Goal: Communication & Community: Answer question/provide support

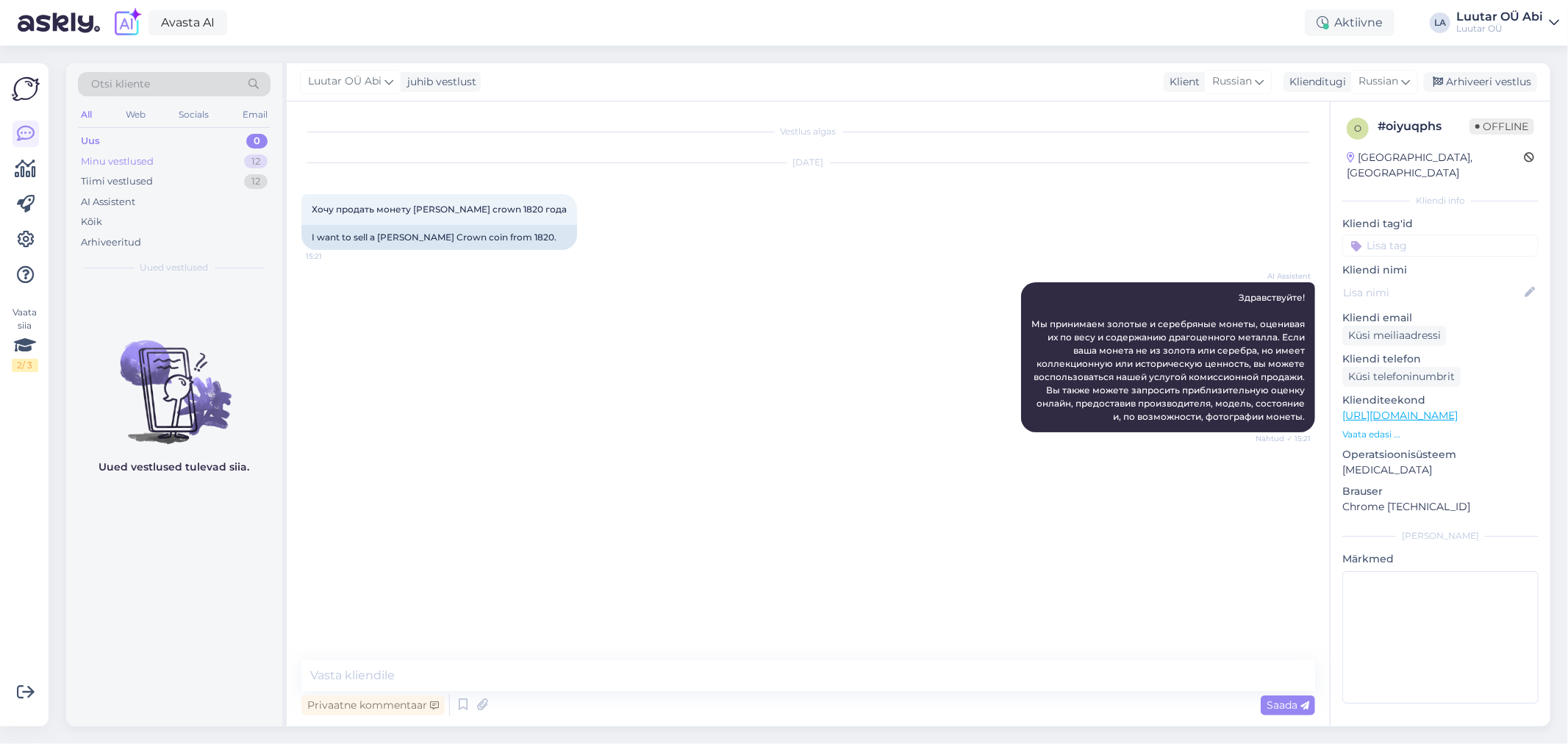
click at [196, 158] on div "Minu vestlused 12" at bounding box center [174, 162] width 193 height 21
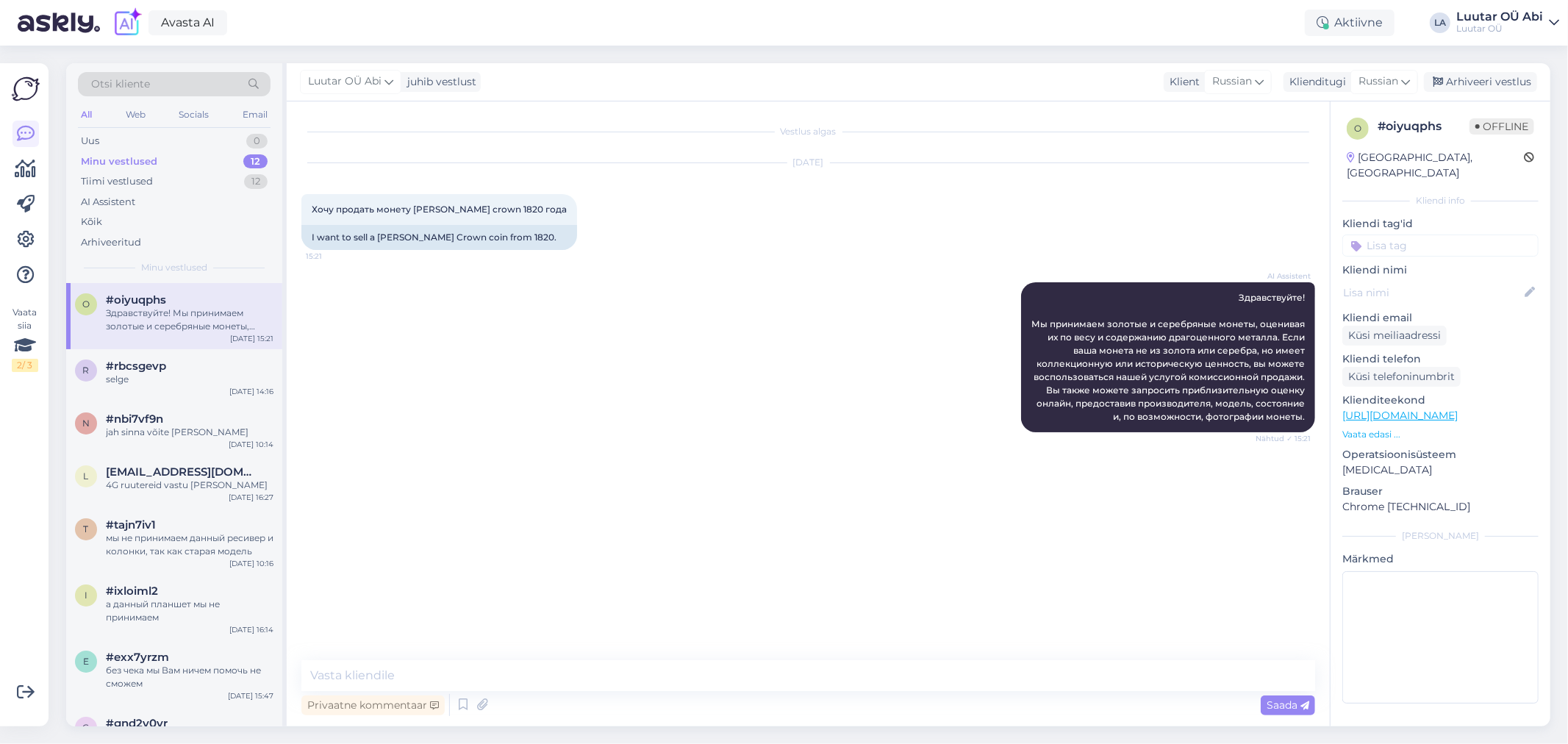
click at [503, 368] on div "AI Assistent Здравствуйте! Мы принимаем золотые и серебряные монеты, оценивая и…" at bounding box center [808, 357] width 1013 height 183
click at [207, 381] on div "selge" at bounding box center [189, 379] width 167 height 13
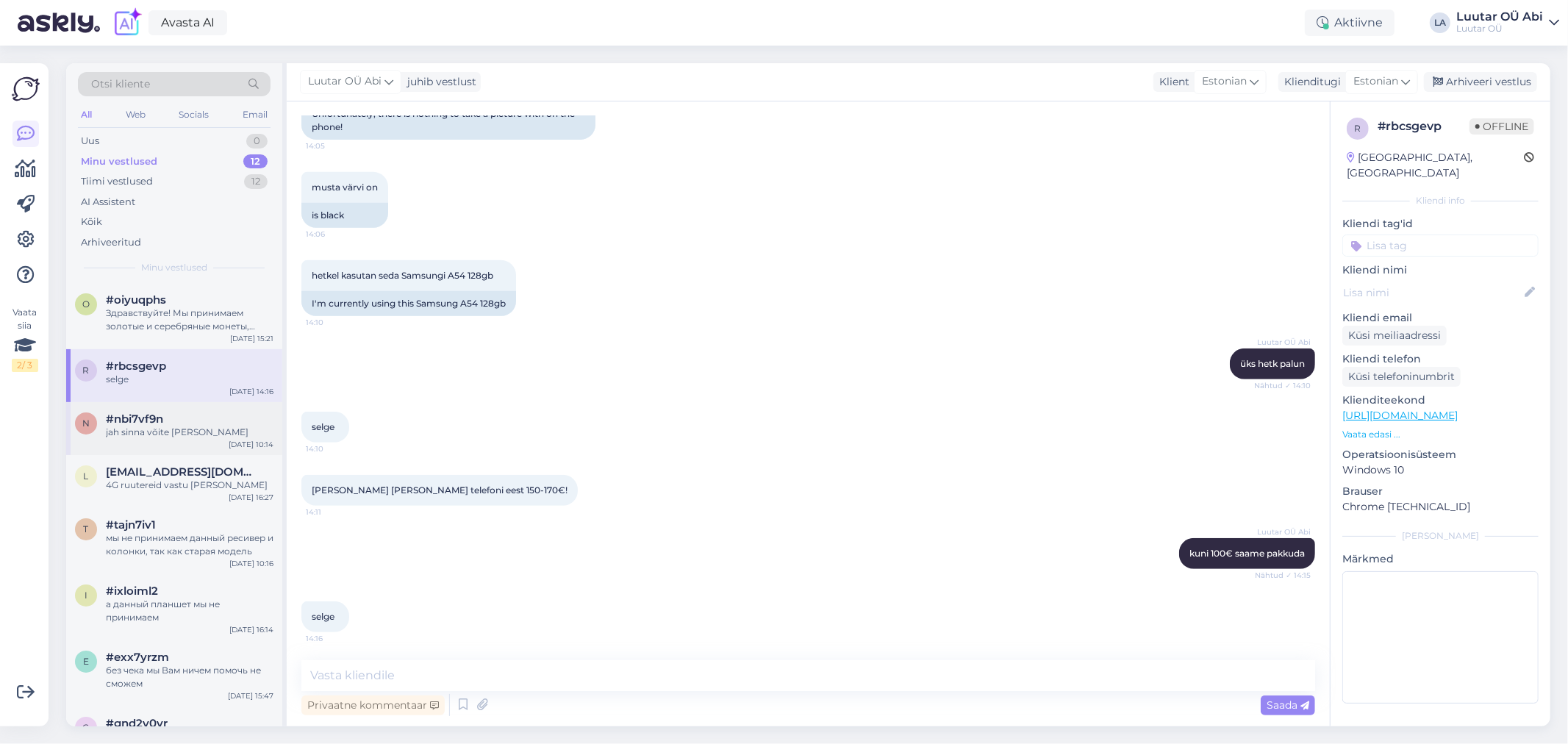
click at [210, 443] on div "n #nbi7vf9n jah sinna võite [PERSON_NAME] [DATE] 10:14" at bounding box center [174, 429] width 217 height 53
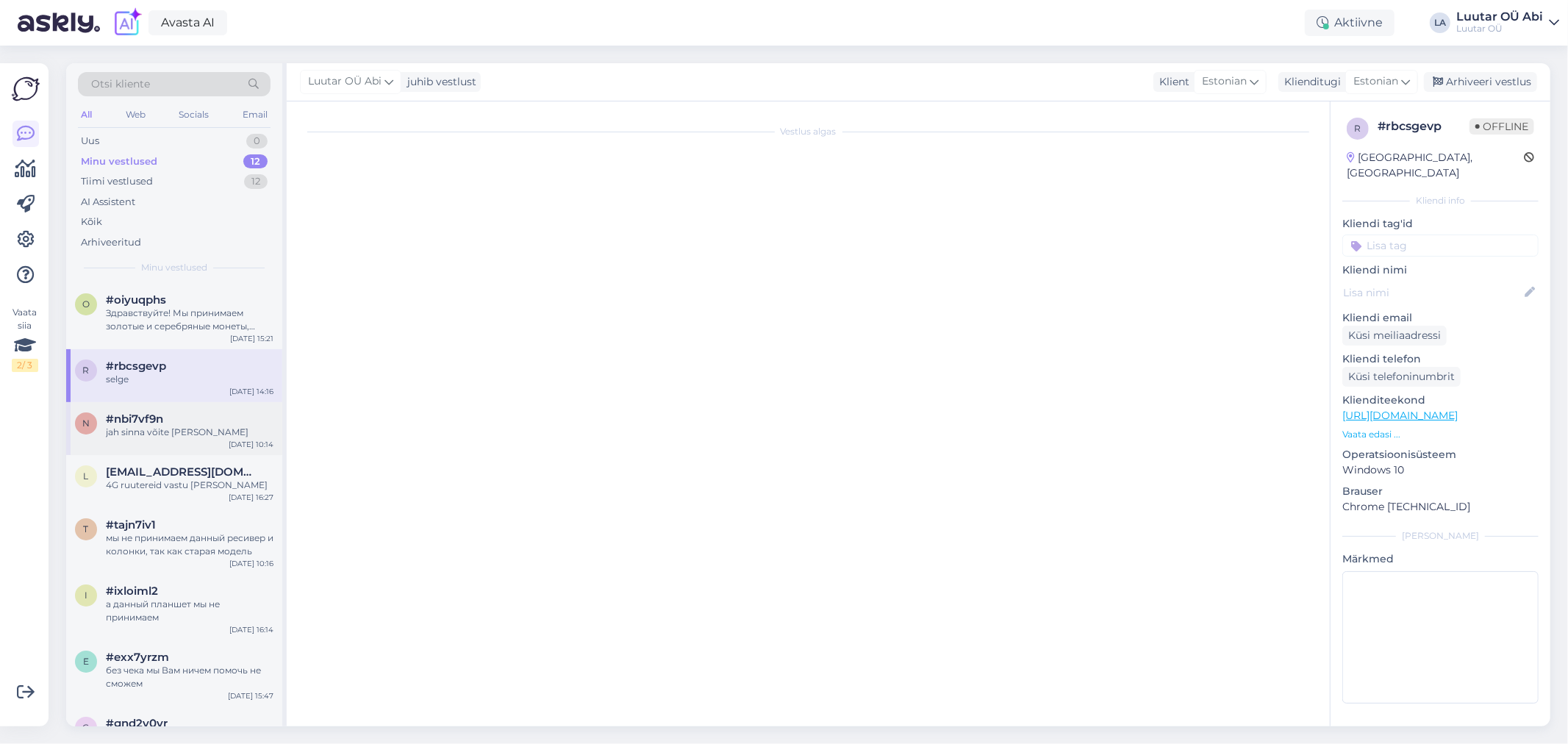
scroll to position [686, 0]
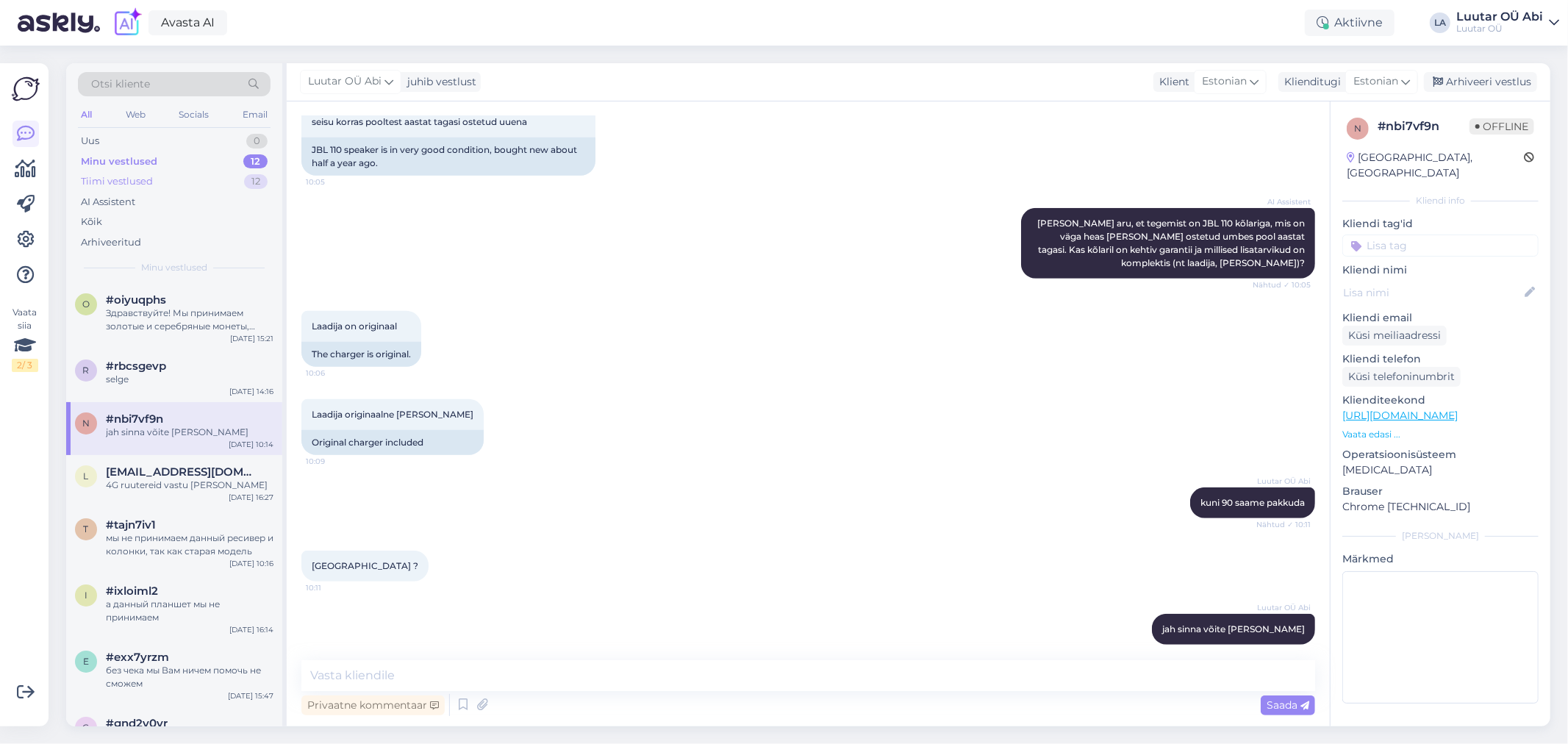
click at [218, 172] on div "Tiimi vestlused 12" at bounding box center [174, 181] width 193 height 21
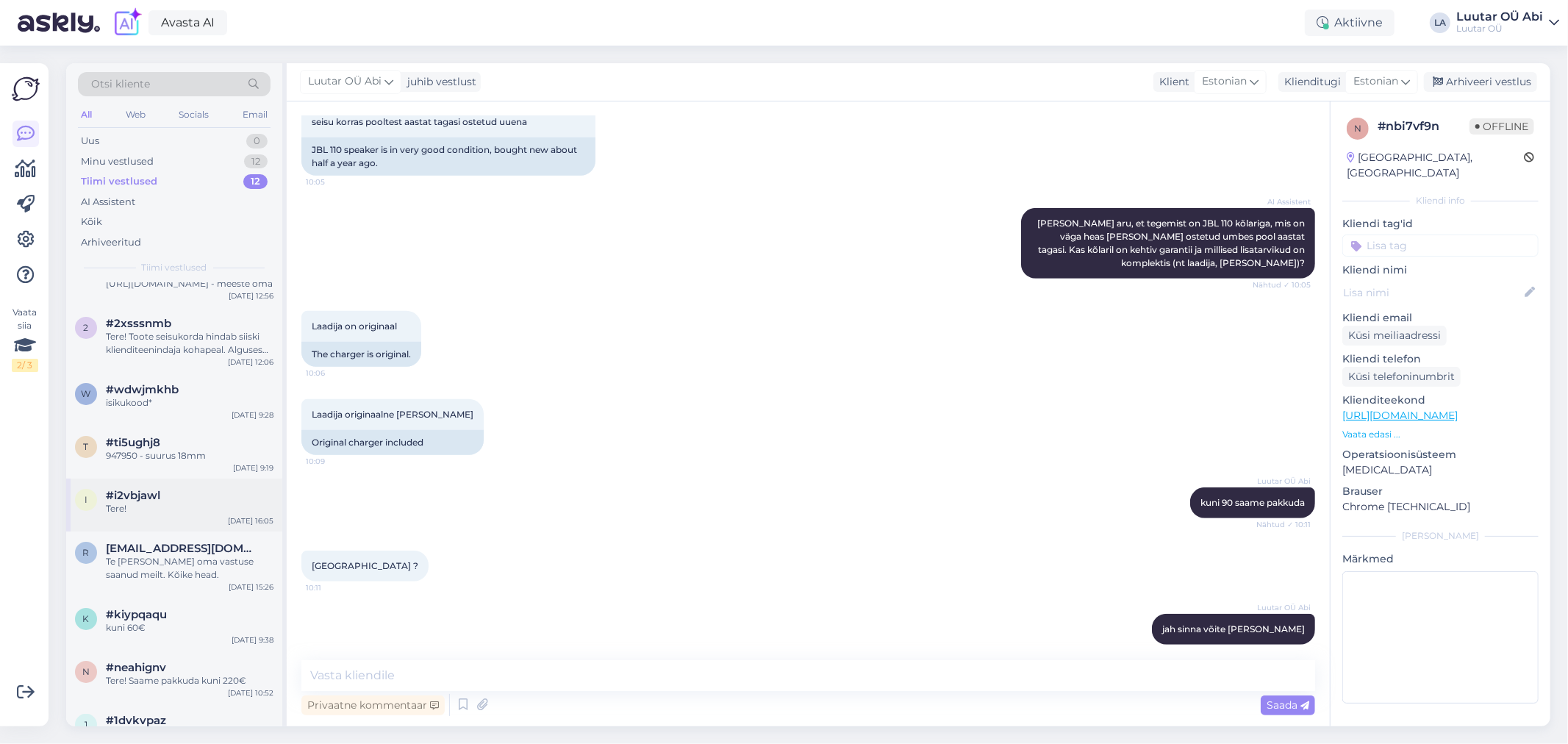
scroll to position [164, 0]
drag, startPoint x: 175, startPoint y: 550, endPoint x: 182, endPoint y: 547, distance: 7.6
click at [175, 550] on span "[EMAIL_ADDRESS][DOMAIN_NAME]" at bounding box center [182, 547] width 153 height 13
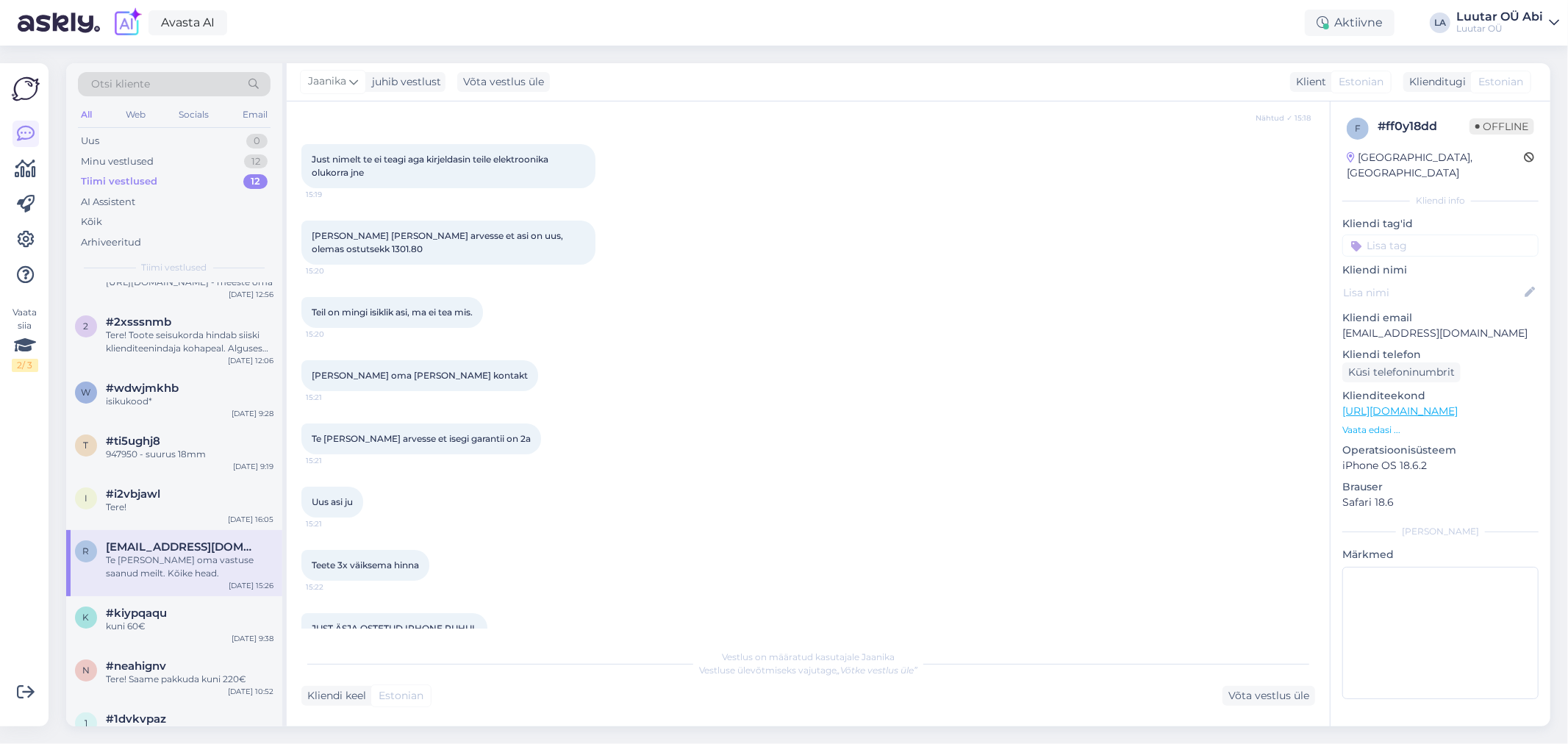
scroll to position [4889, 0]
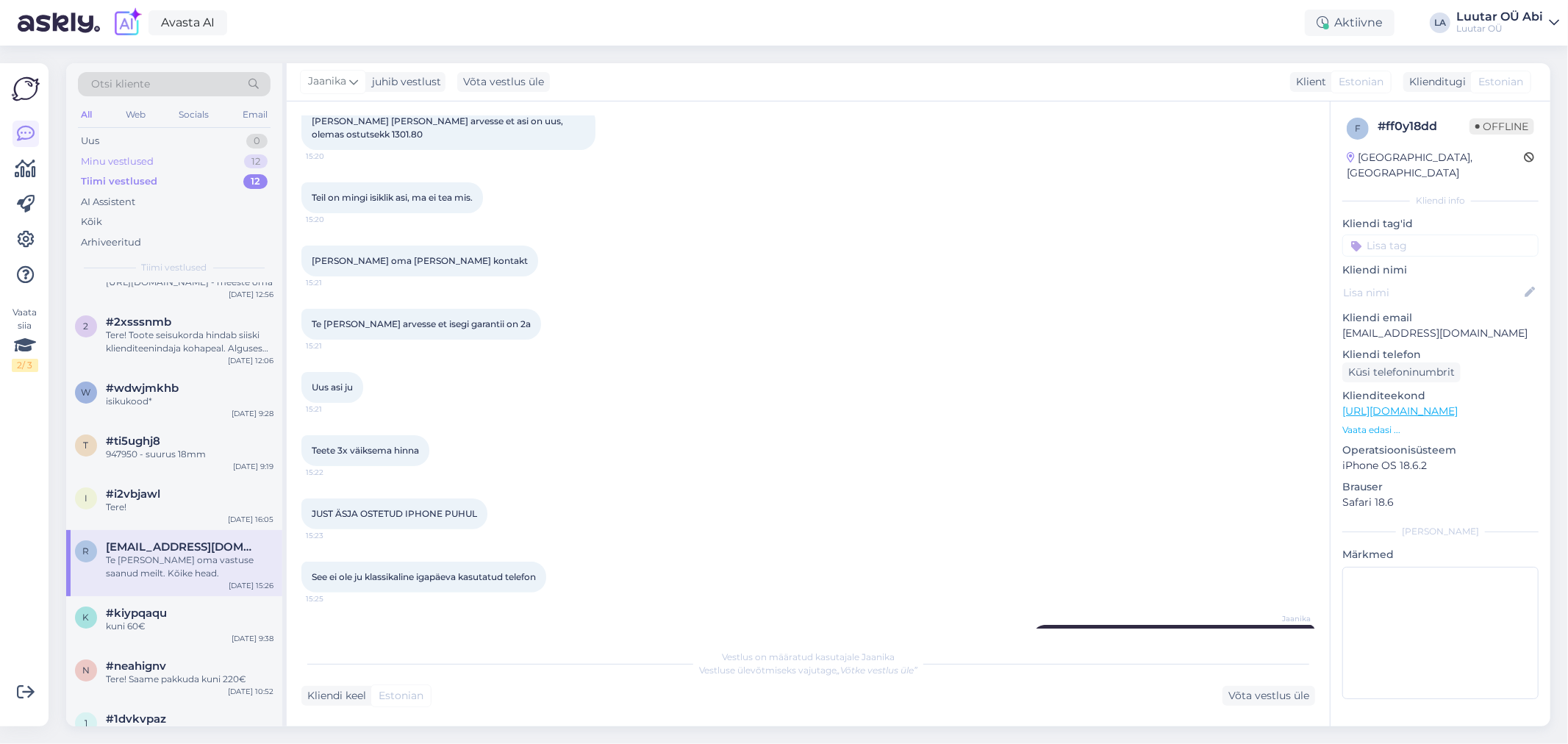
click at [198, 159] on div "Minu vestlused 12" at bounding box center [174, 162] width 193 height 21
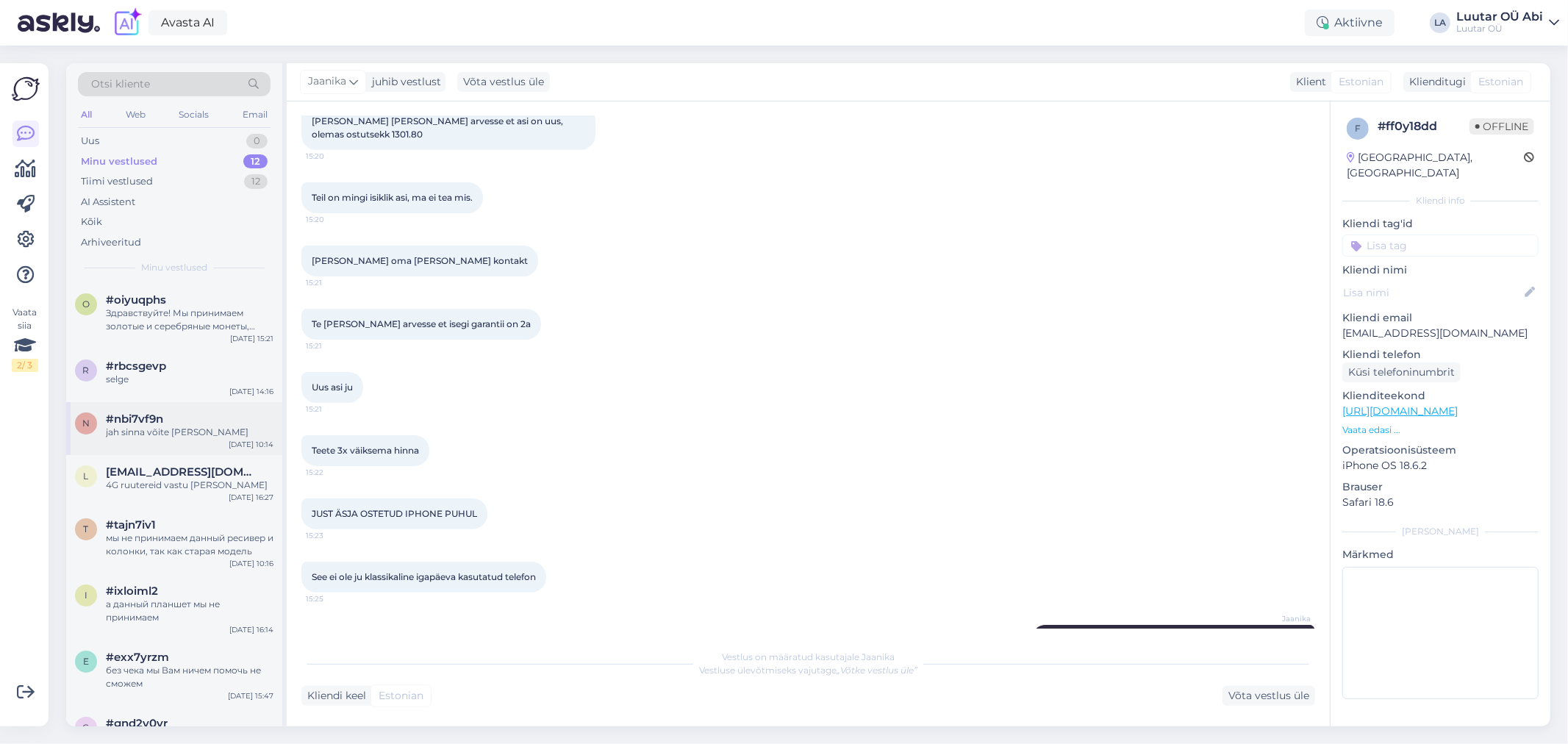
click at [207, 424] on div "#nbi7vf9n" at bounding box center [189, 419] width 167 height 13
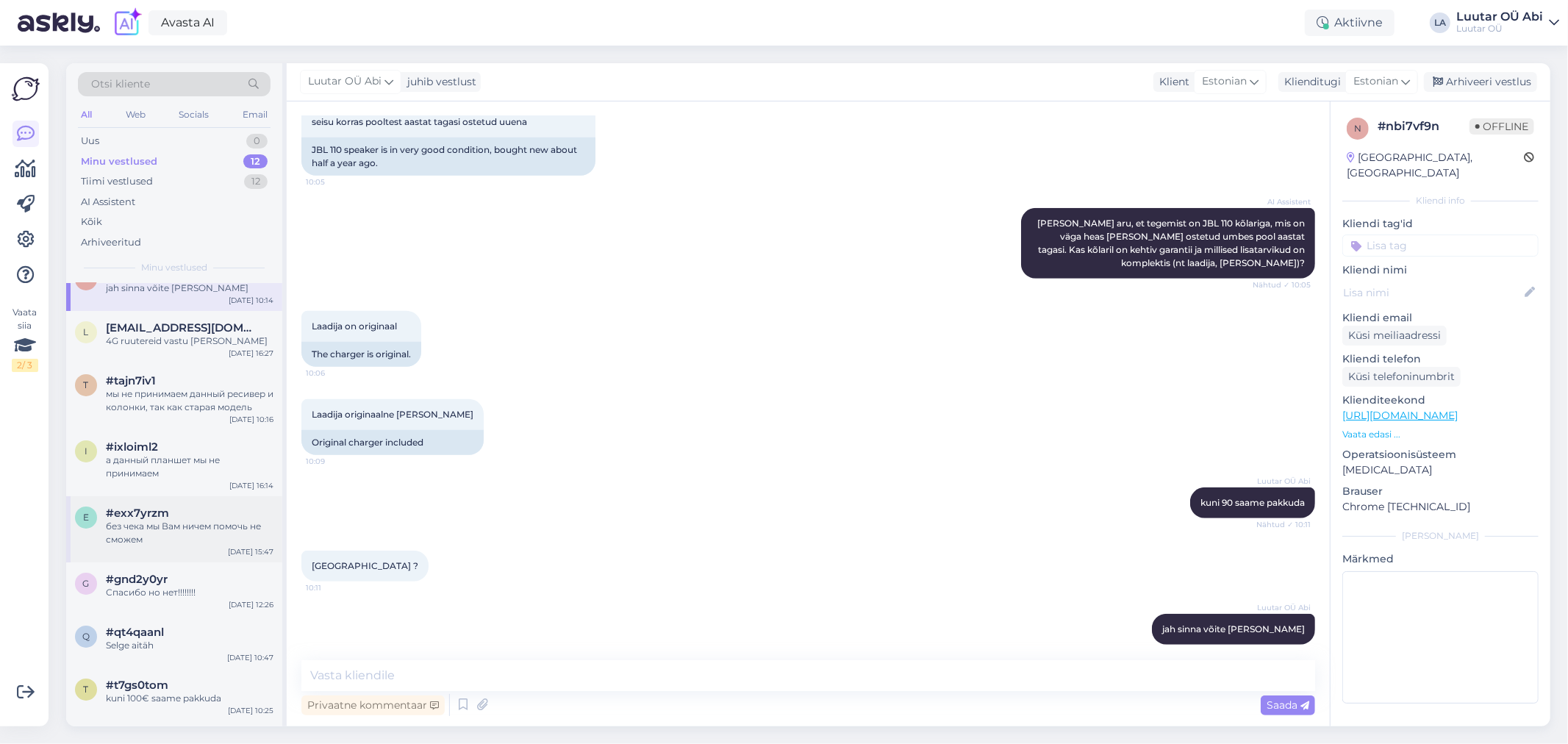
scroll to position [244, 0]
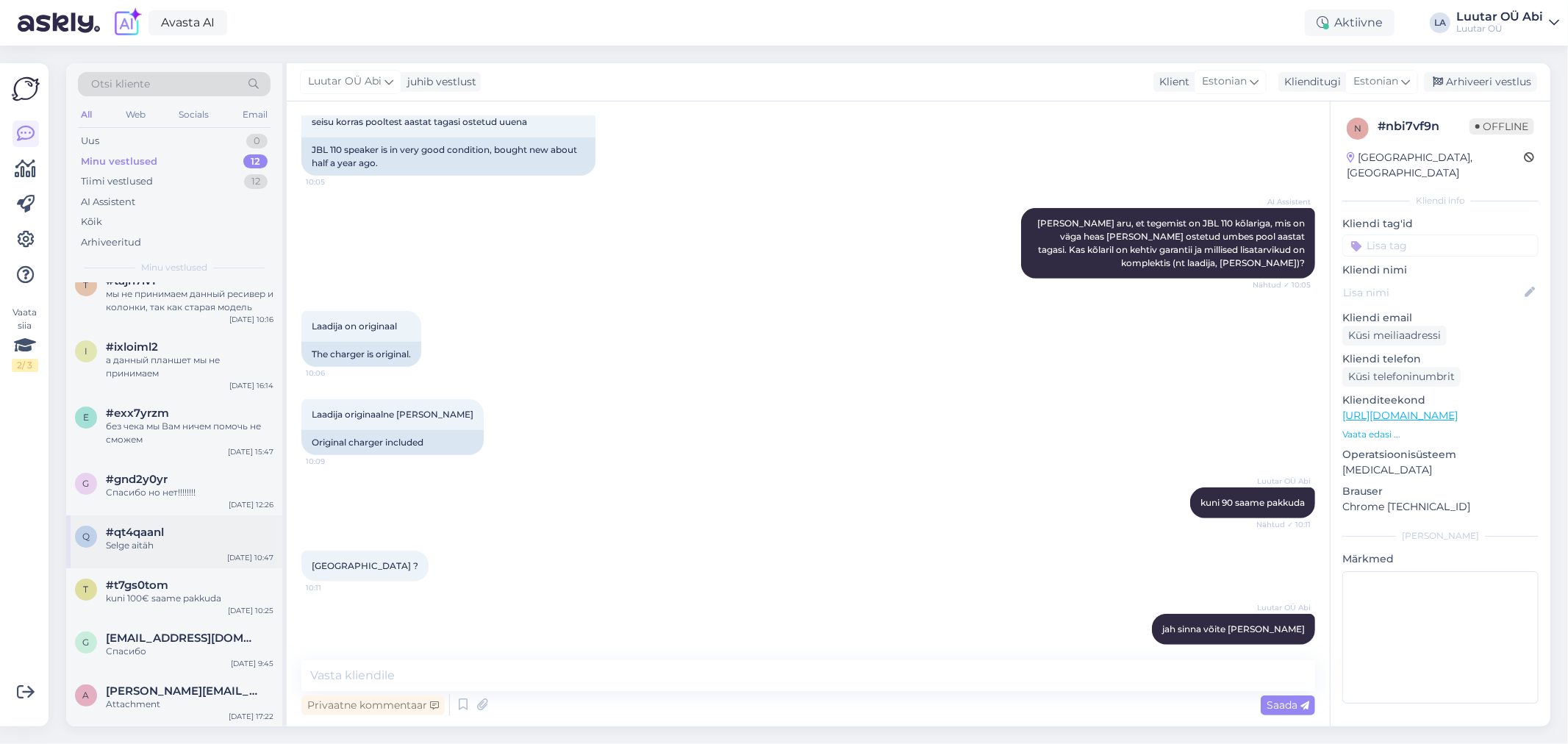
click at [224, 546] on div "Selge aitäh" at bounding box center [189, 546] width 167 height 13
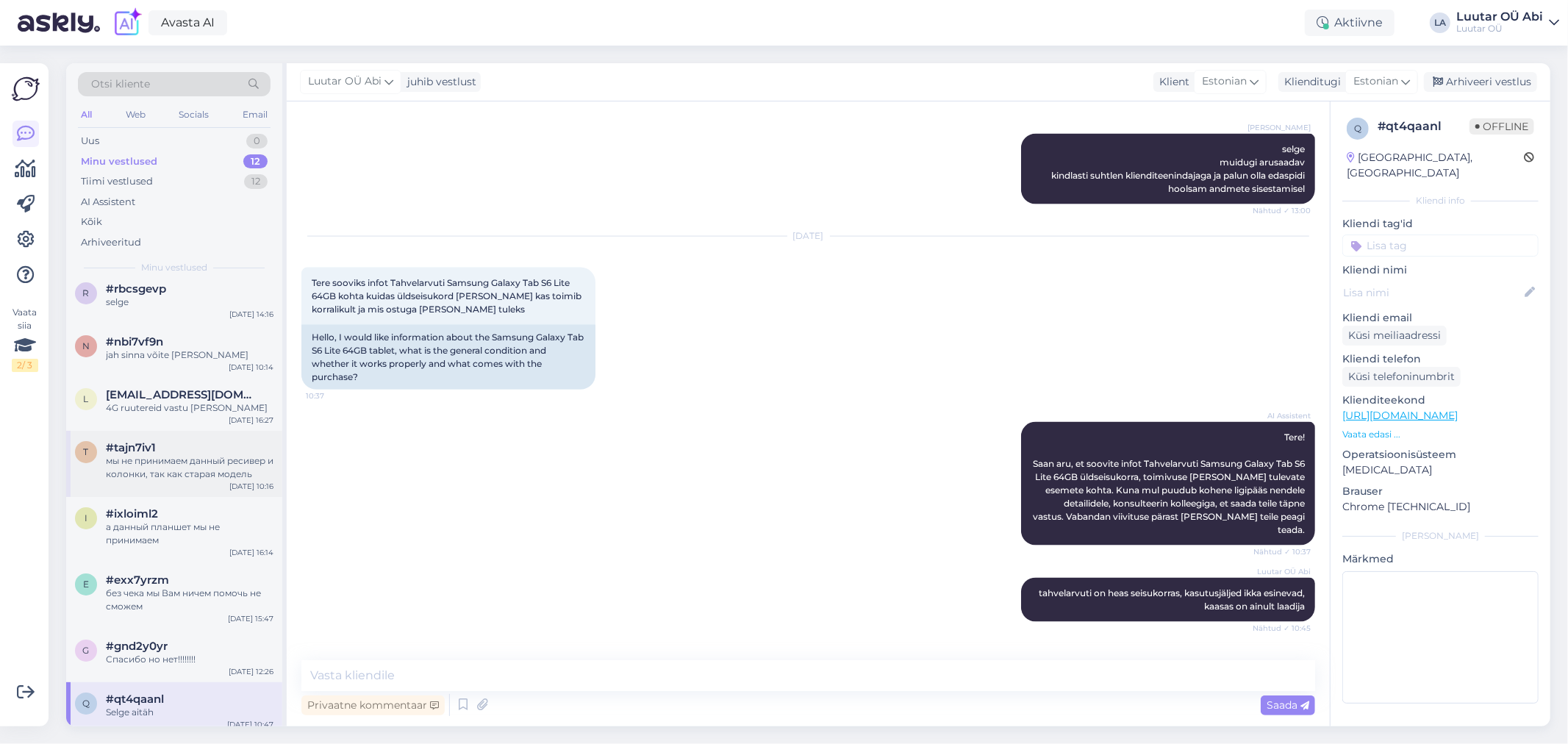
scroll to position [0, 0]
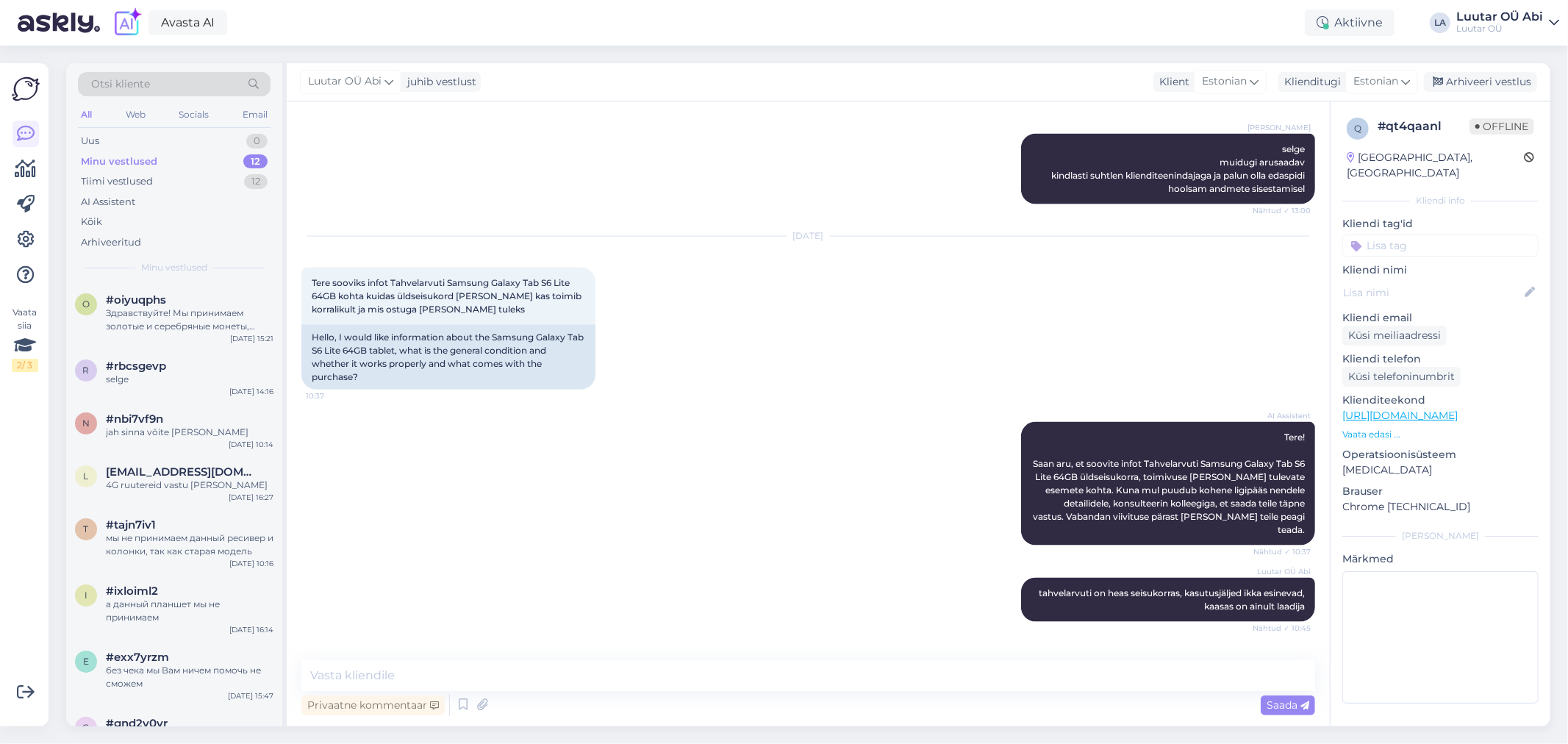
click at [217, 153] on div "Minu vestlused 12" at bounding box center [174, 162] width 193 height 21
click at [209, 189] on div "Tiimi vestlused 12" at bounding box center [174, 181] width 193 height 21
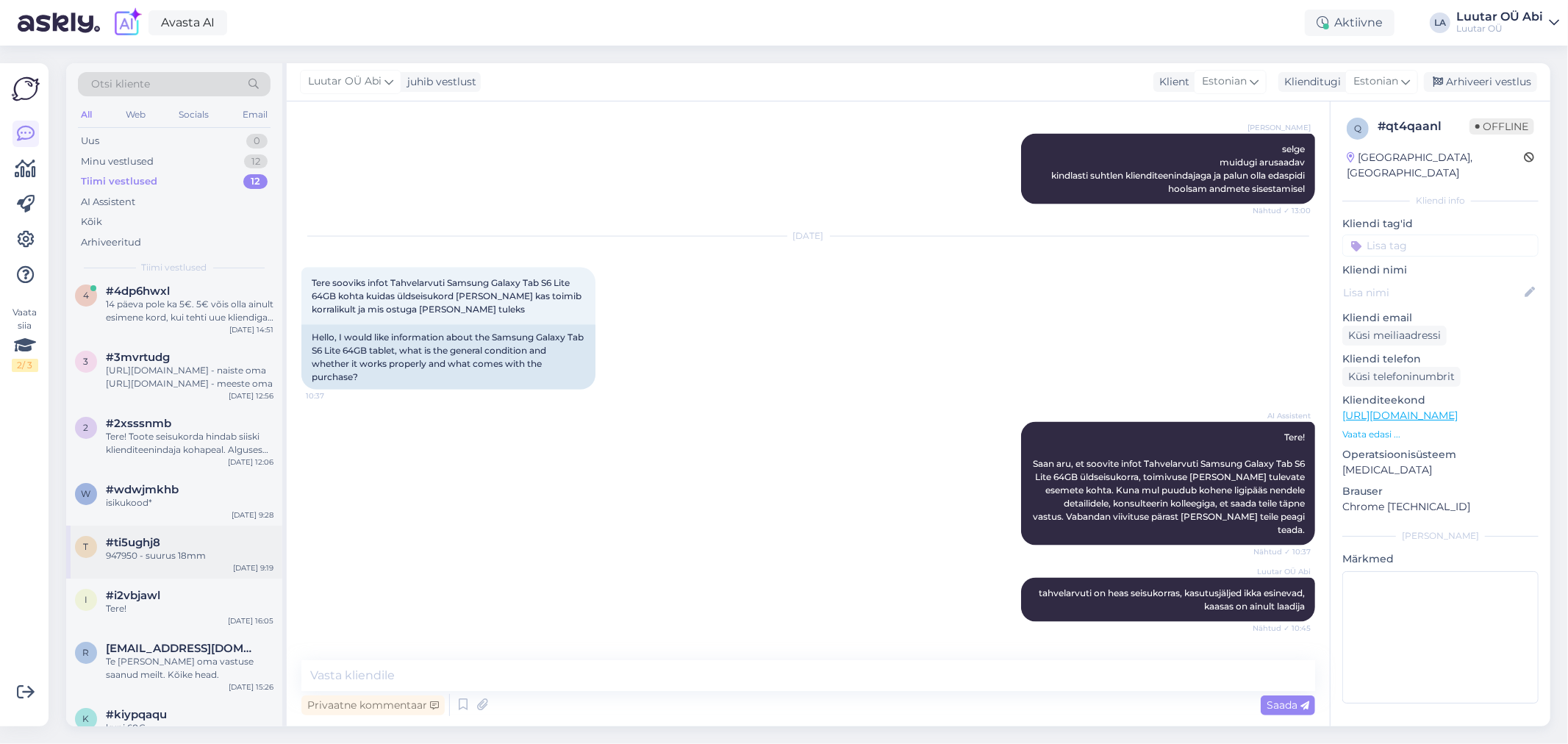
scroll to position [164, 0]
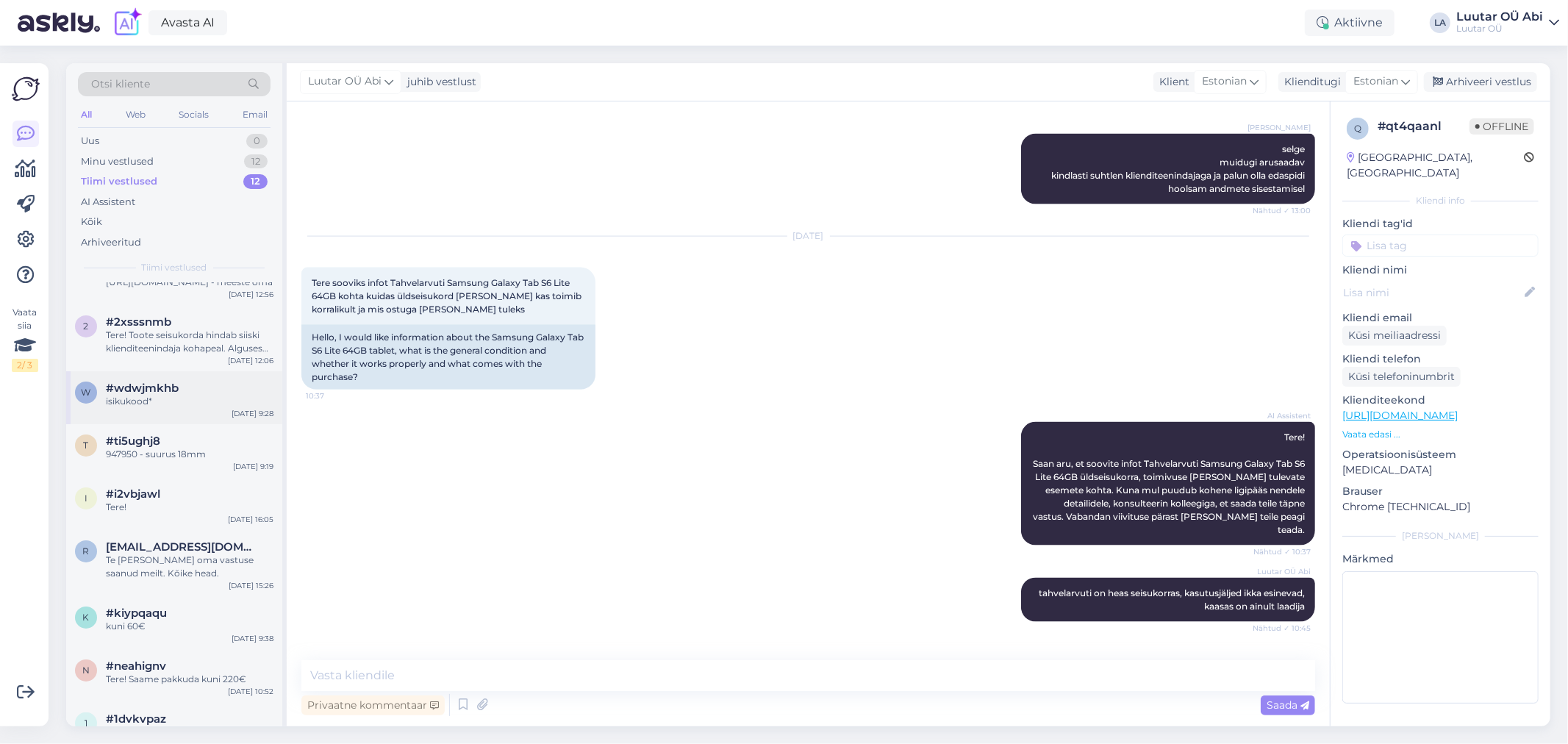
click at [160, 401] on div "isikukood*" at bounding box center [189, 401] width 167 height 13
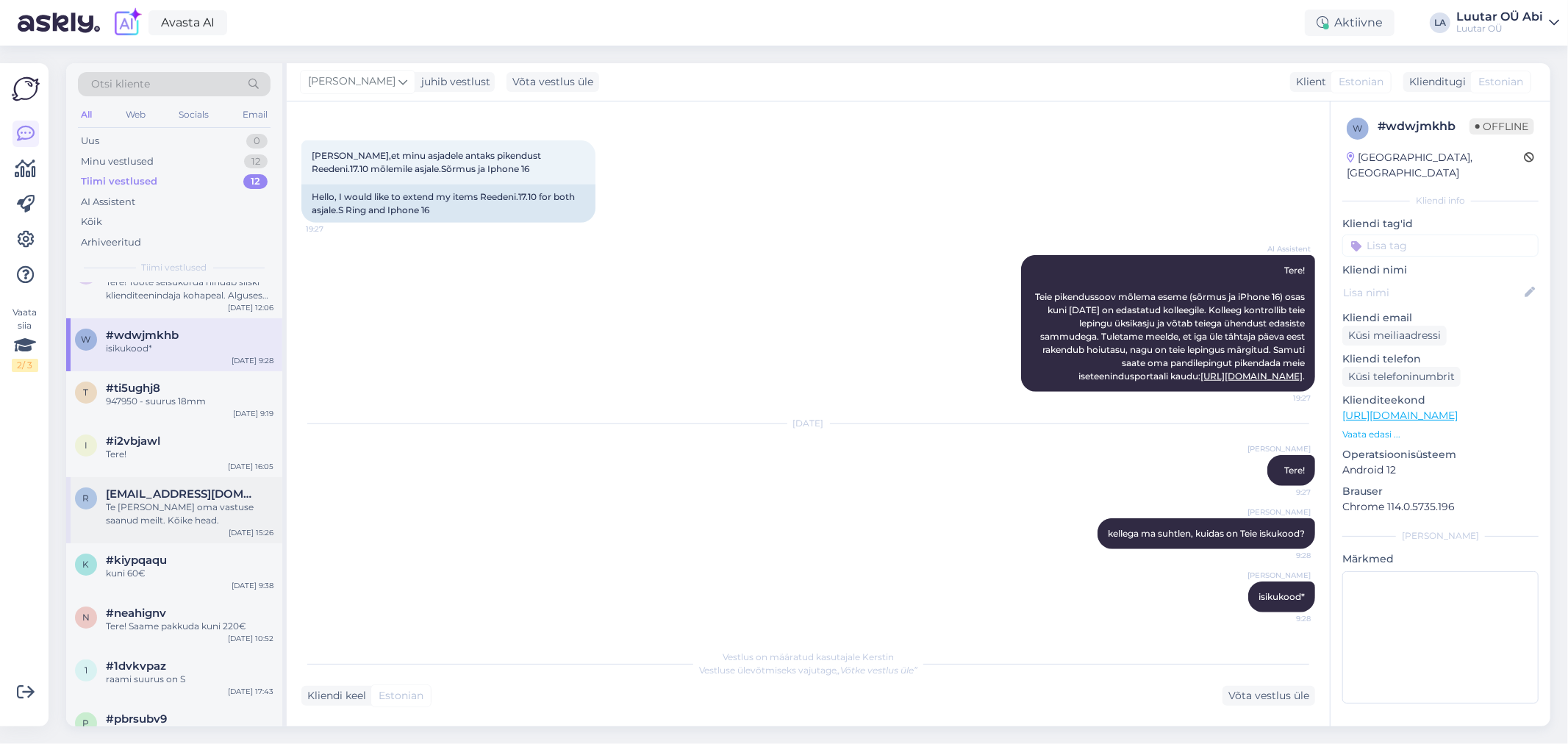
scroll to position [245, 0]
